Goal: Information Seeking & Learning: Learn about a topic

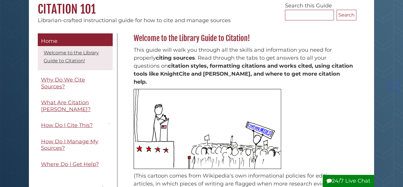
scroll to position [57, 0]
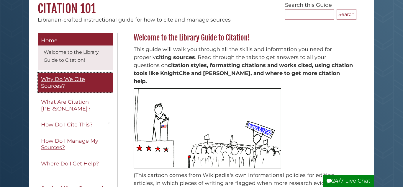
click at [78, 87] on link "Why Do We Cite Sources?" at bounding box center [75, 83] width 75 height 20
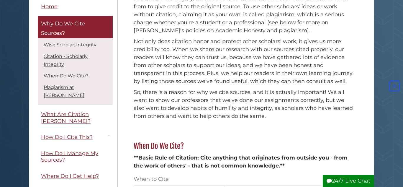
scroll to position [253, 0]
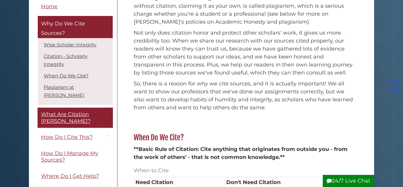
click at [86, 111] on span "What Are Citation [PERSON_NAME]?" at bounding box center [66, 117] width 50 height 13
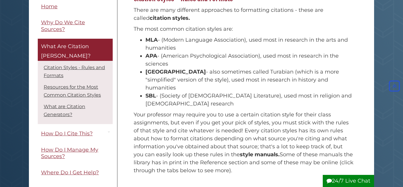
scroll to position [104, 0]
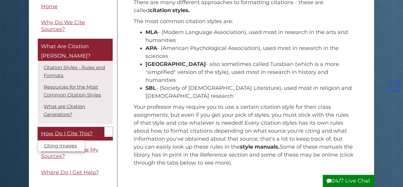
click at [88, 130] on span "How Do I Cite This?" at bounding box center [67, 133] width 52 height 6
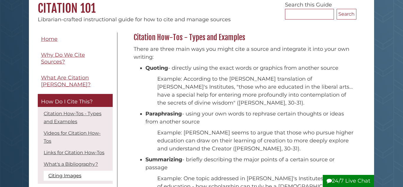
scroll to position [57, 0]
